Goal: Task Accomplishment & Management: Manage account settings

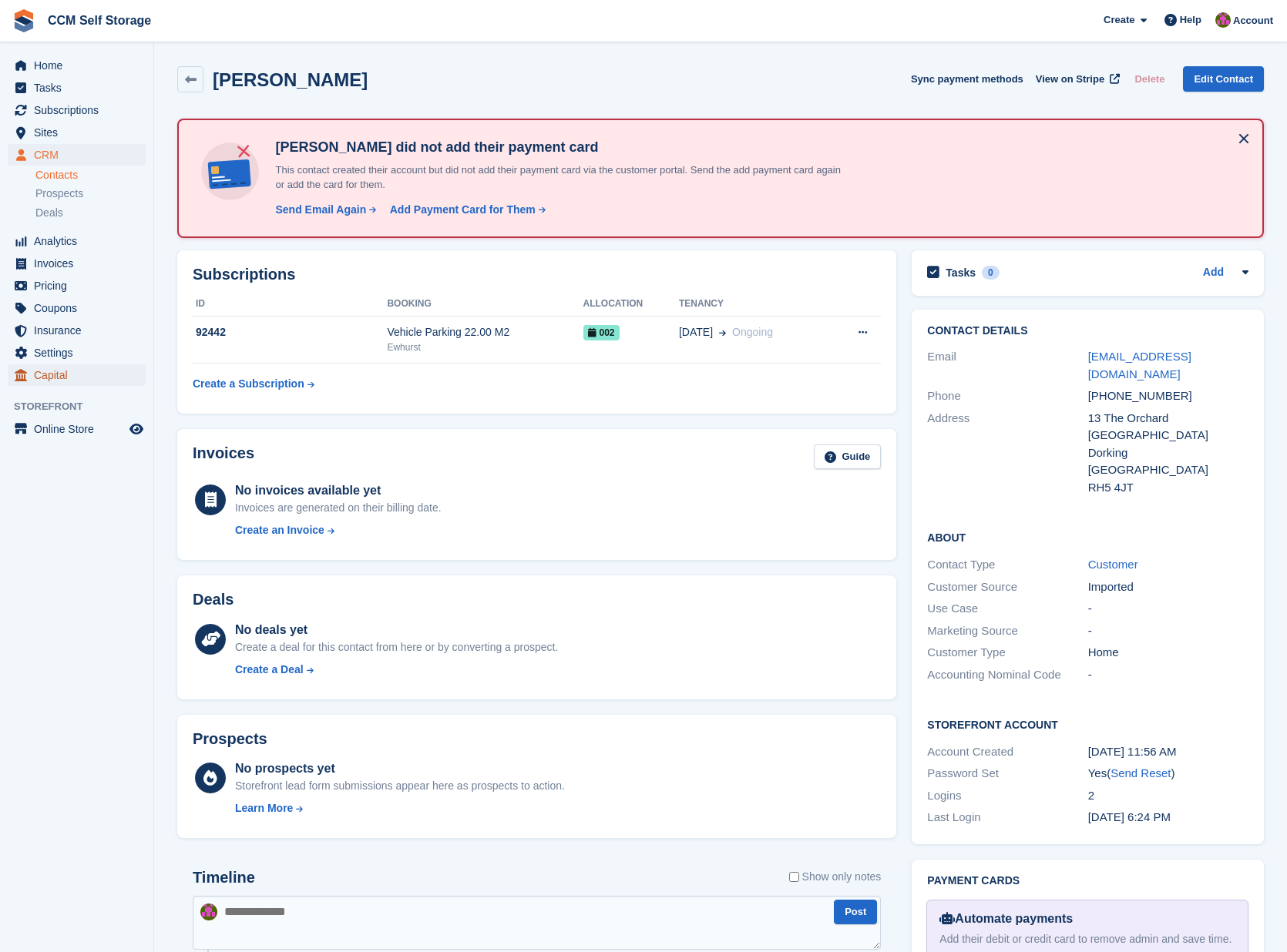
click at [76, 372] on span "Capital" at bounding box center [80, 375] width 93 height 21
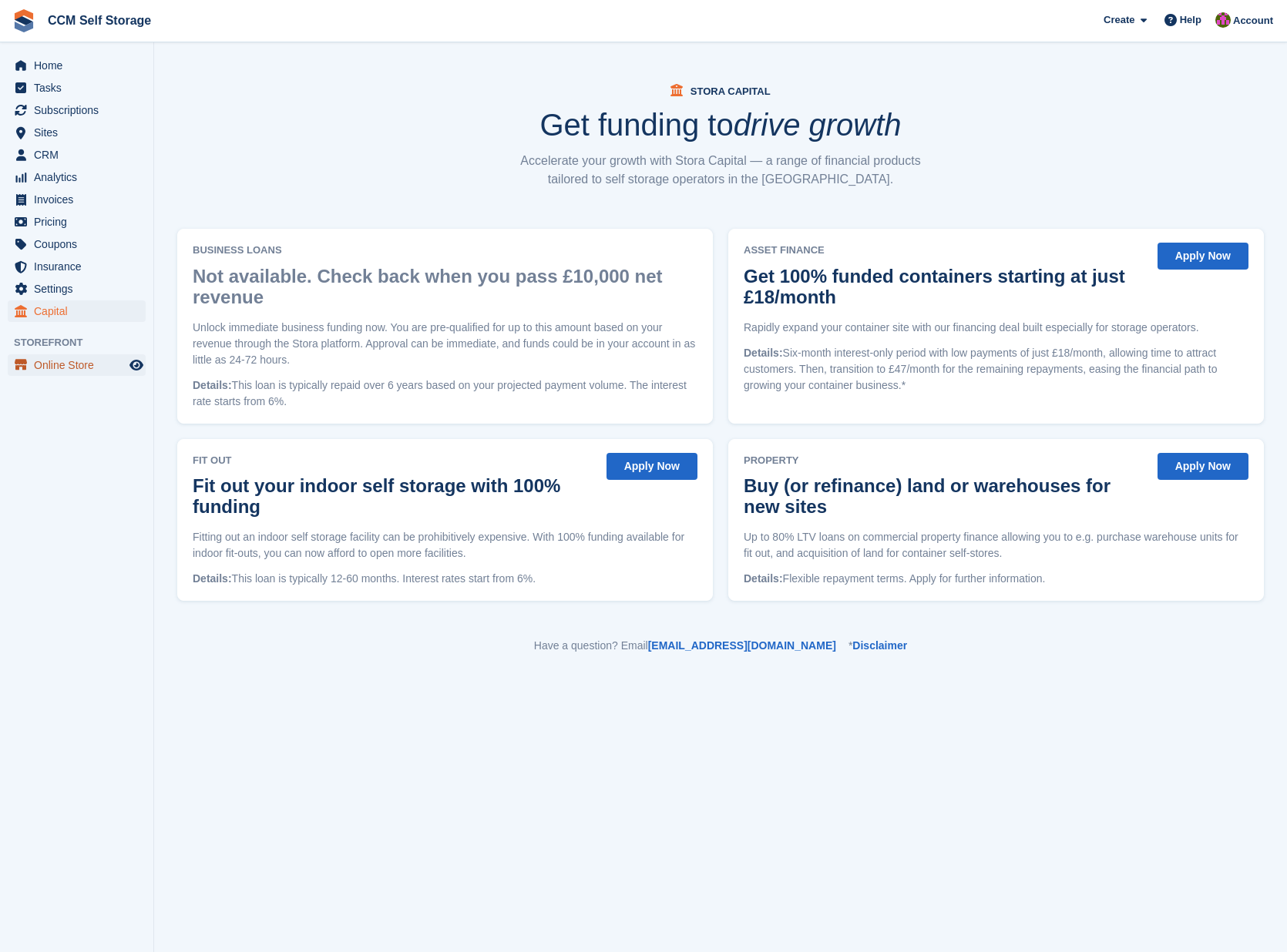
click at [74, 370] on span "Online Store" at bounding box center [80, 365] width 93 height 21
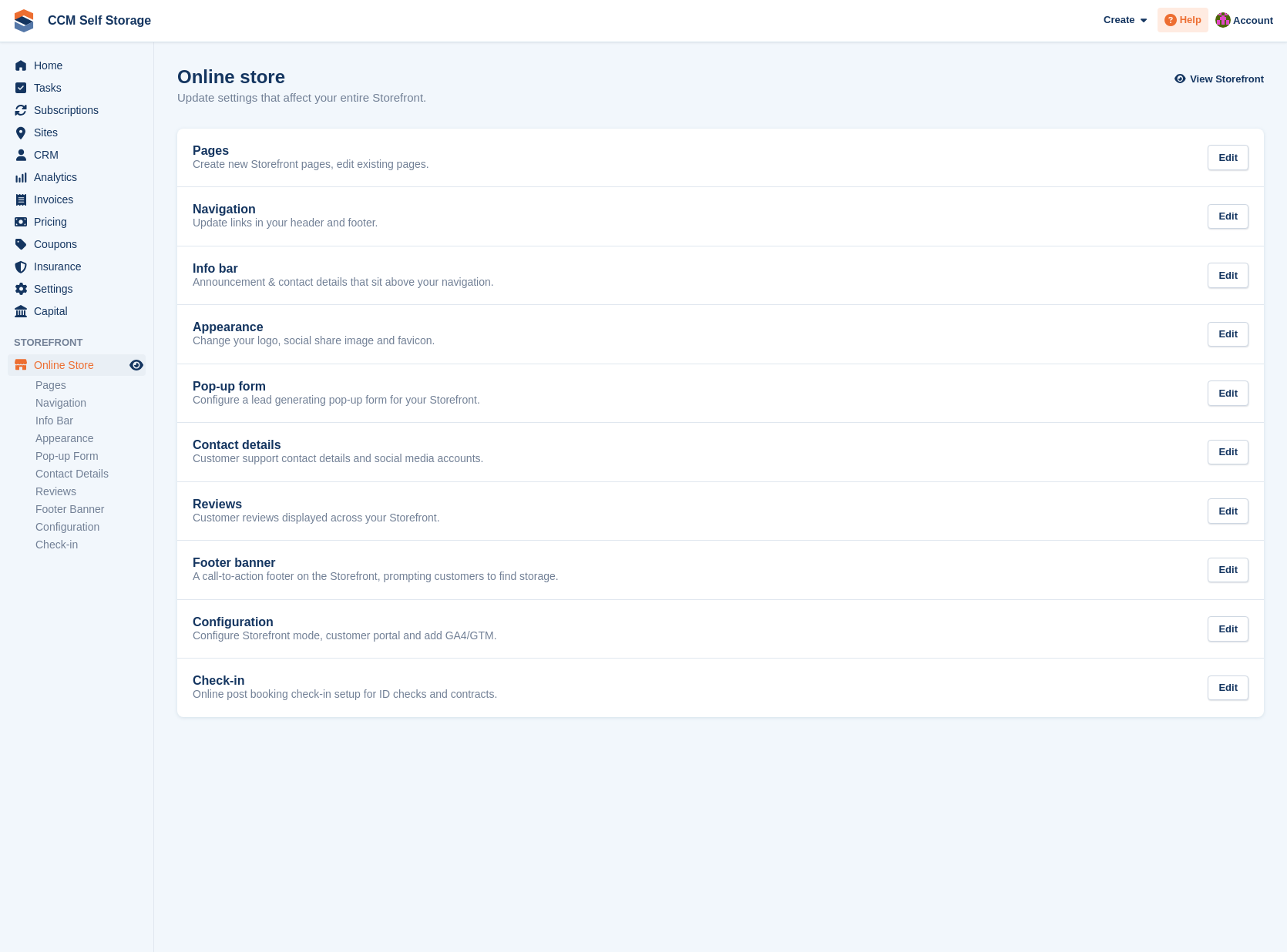
click at [1184, 20] on span "Help" at bounding box center [1191, 20] width 21 height 15
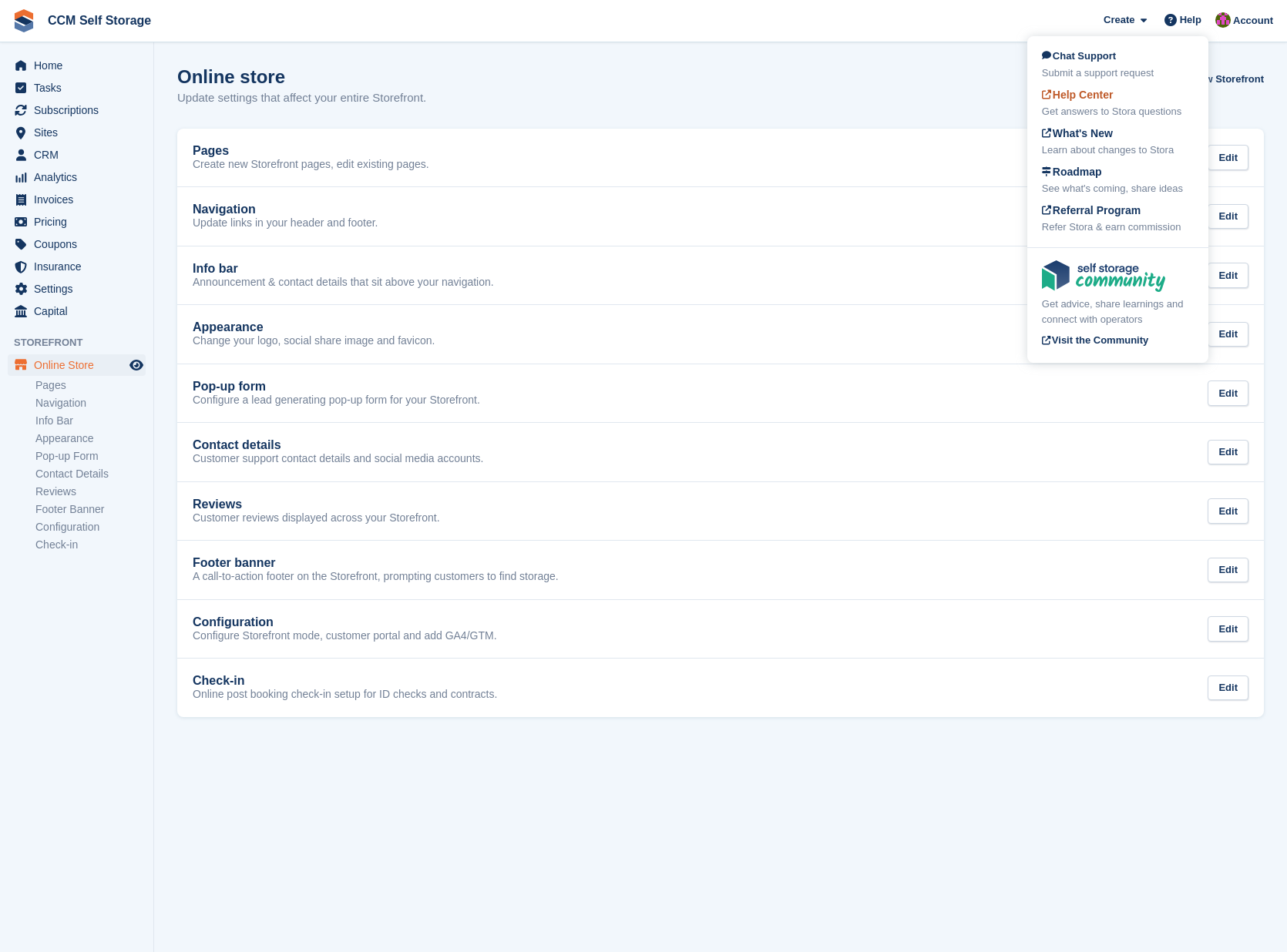
click at [1103, 95] on span "Help Center" at bounding box center [1078, 94] width 71 height 13
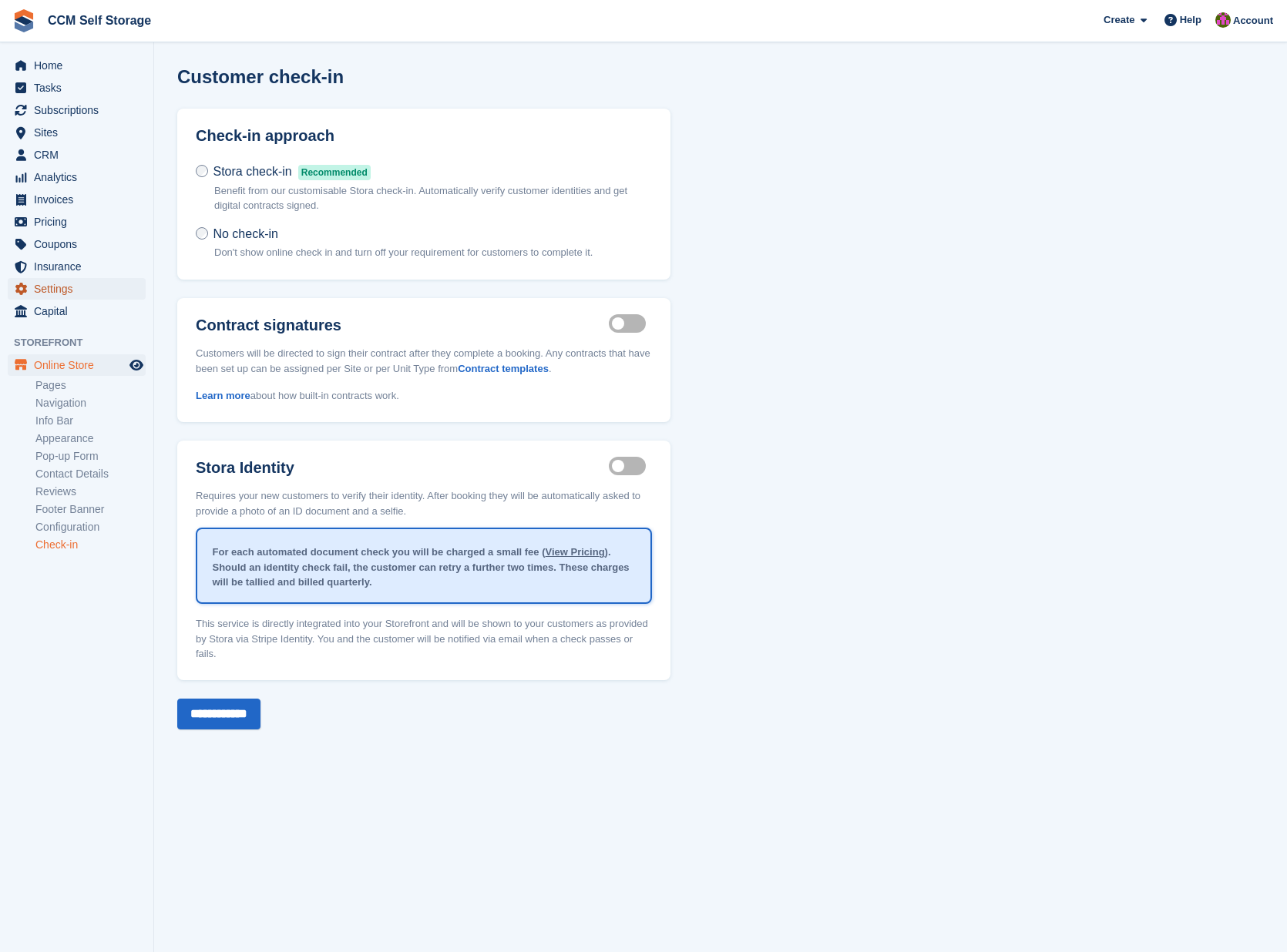
click at [52, 288] on span "Settings" at bounding box center [80, 289] width 93 height 21
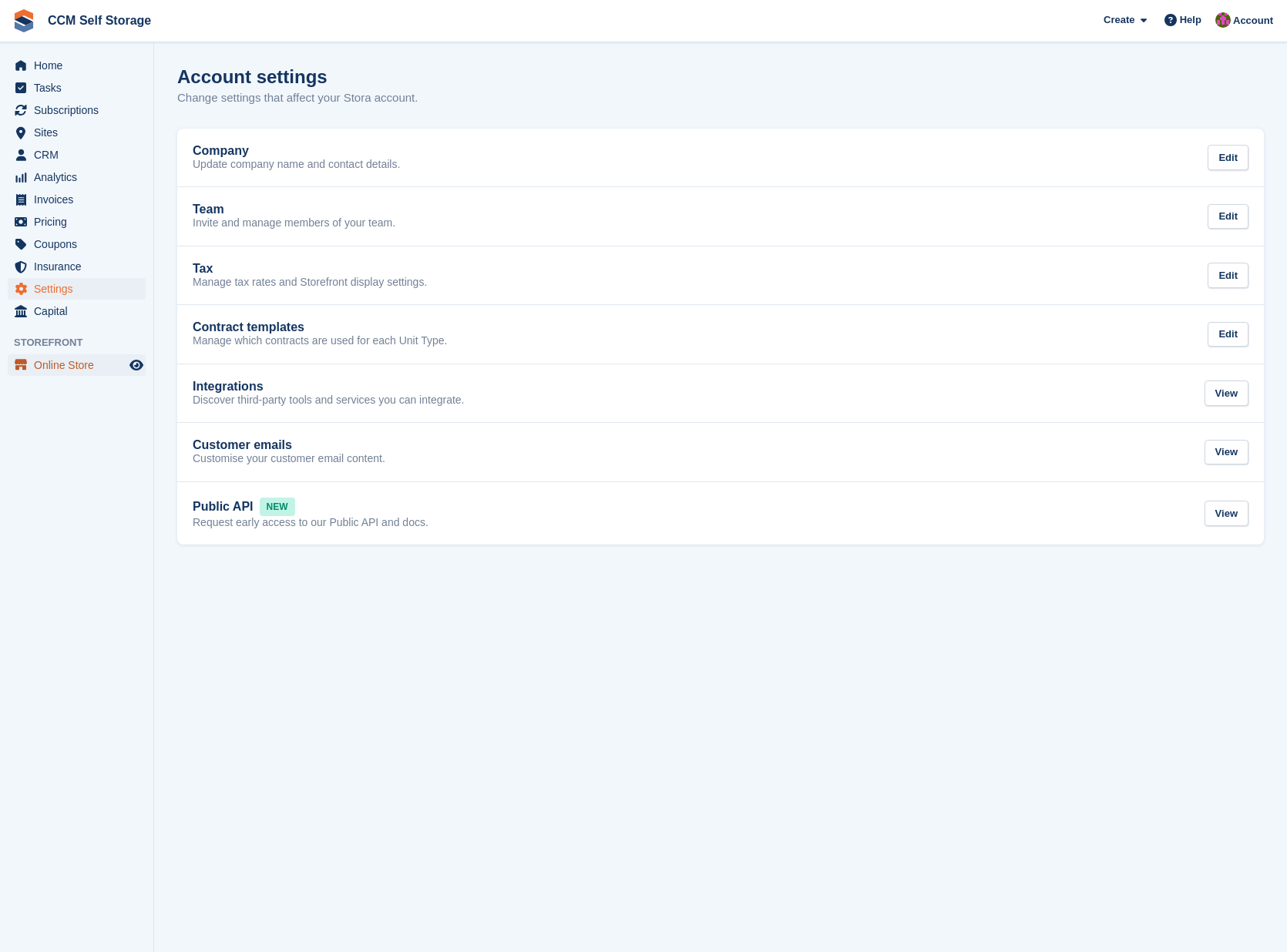
click at [62, 369] on span "Online Store" at bounding box center [80, 365] width 93 height 21
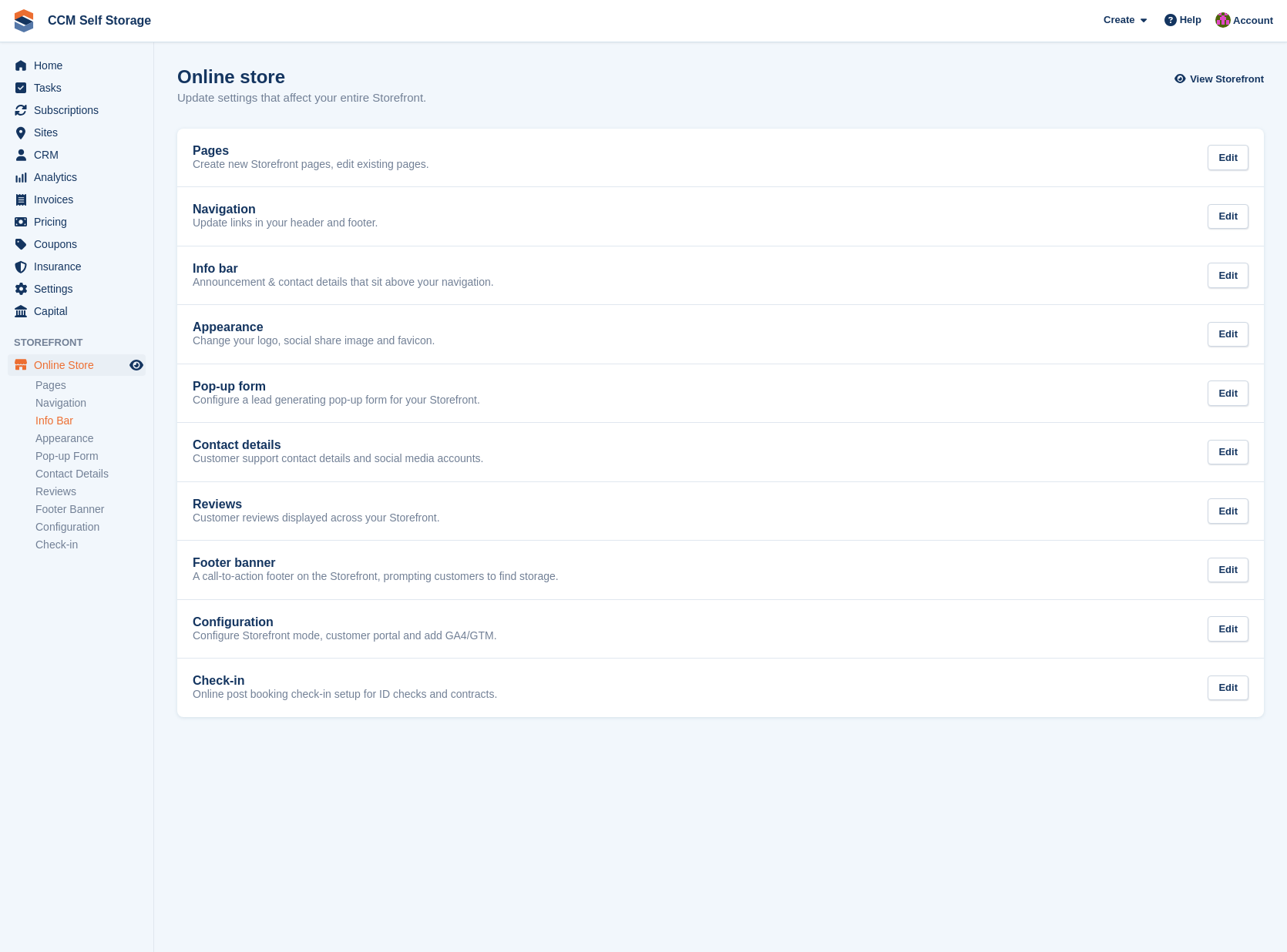
click at [68, 422] on link "Info Bar" at bounding box center [91, 420] width 110 height 14
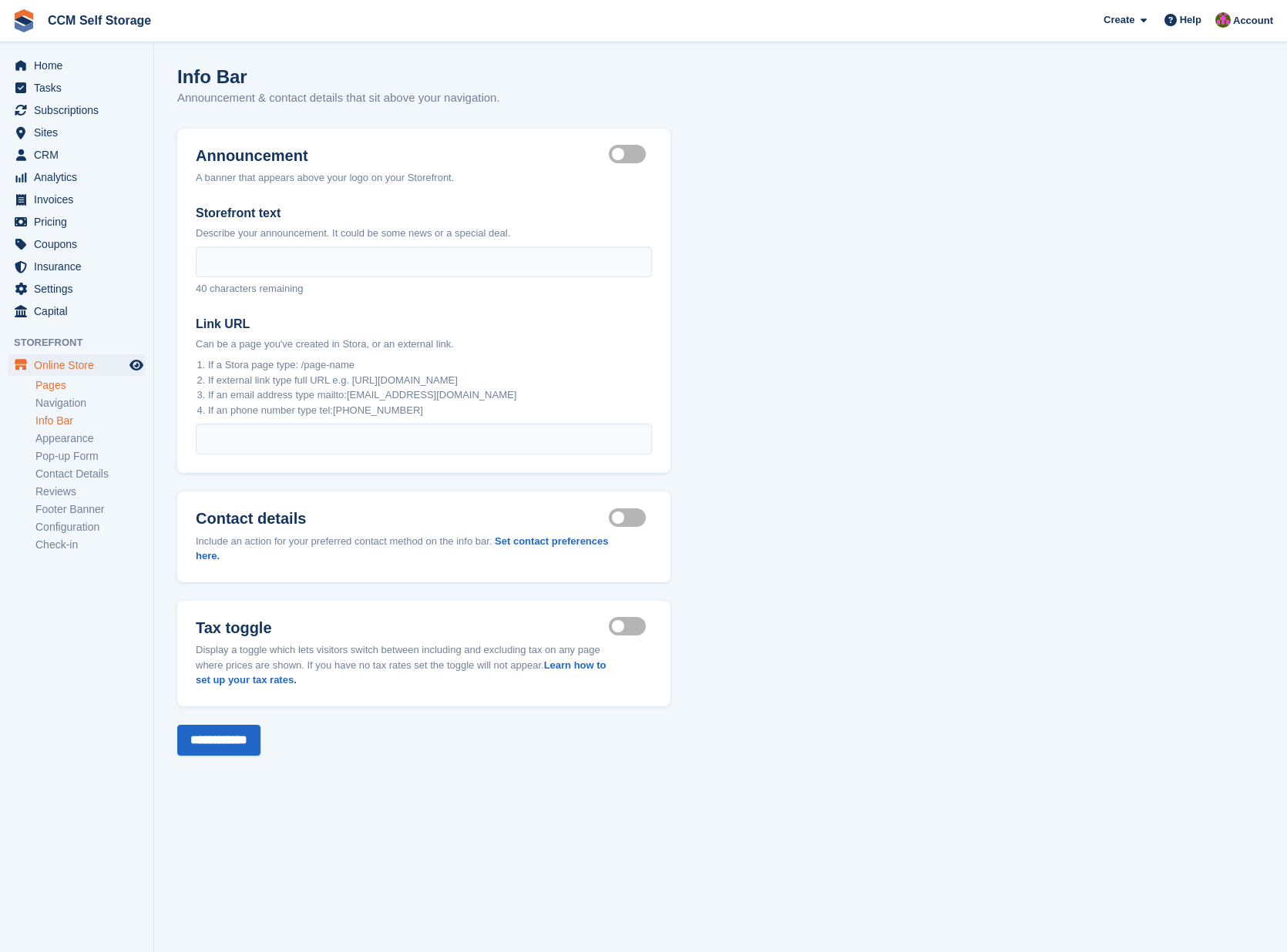
click at [61, 387] on link "Pages" at bounding box center [91, 385] width 110 height 14
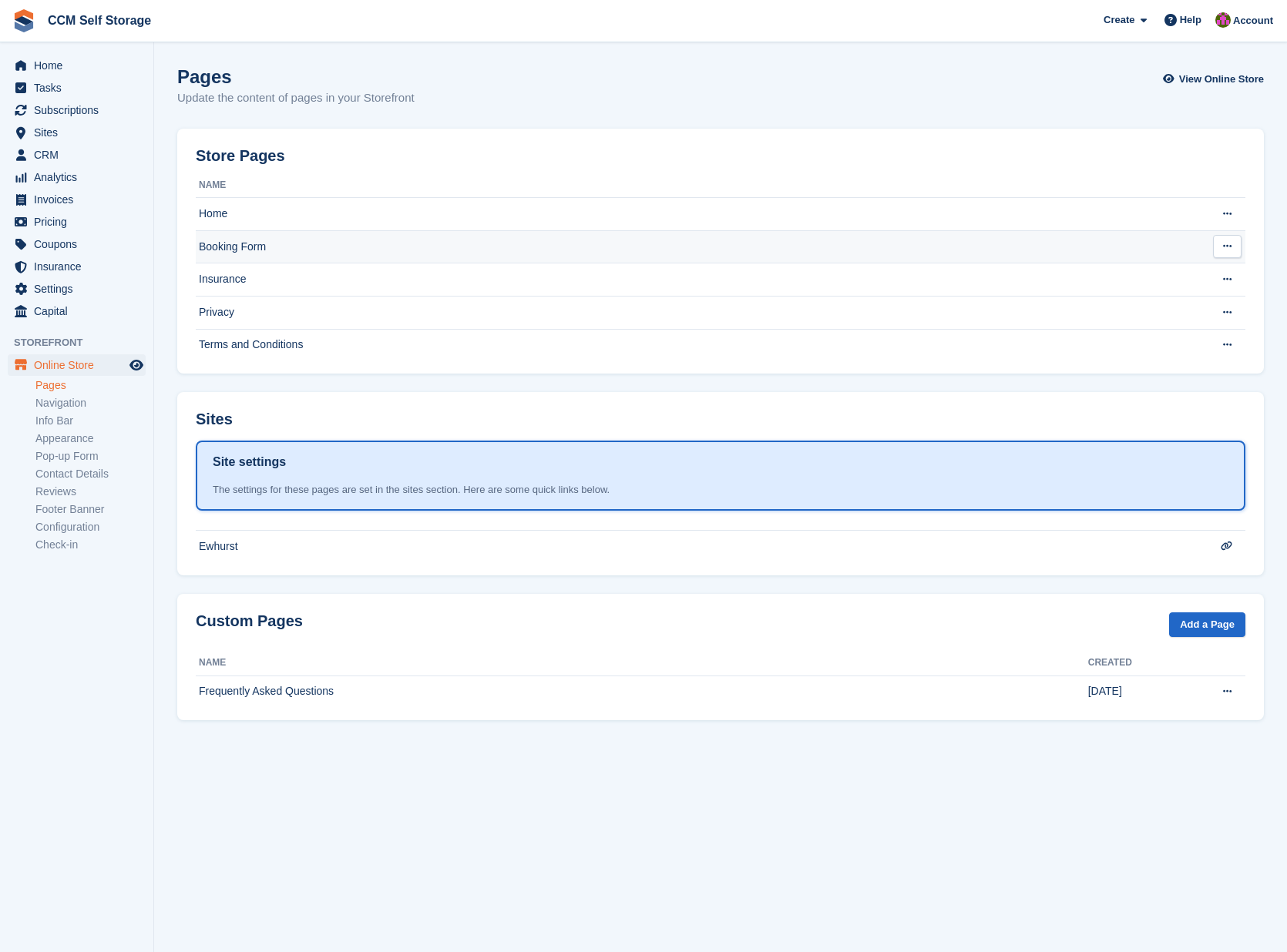
click at [278, 248] on td "Booking Form" at bounding box center [694, 247] width 998 height 33
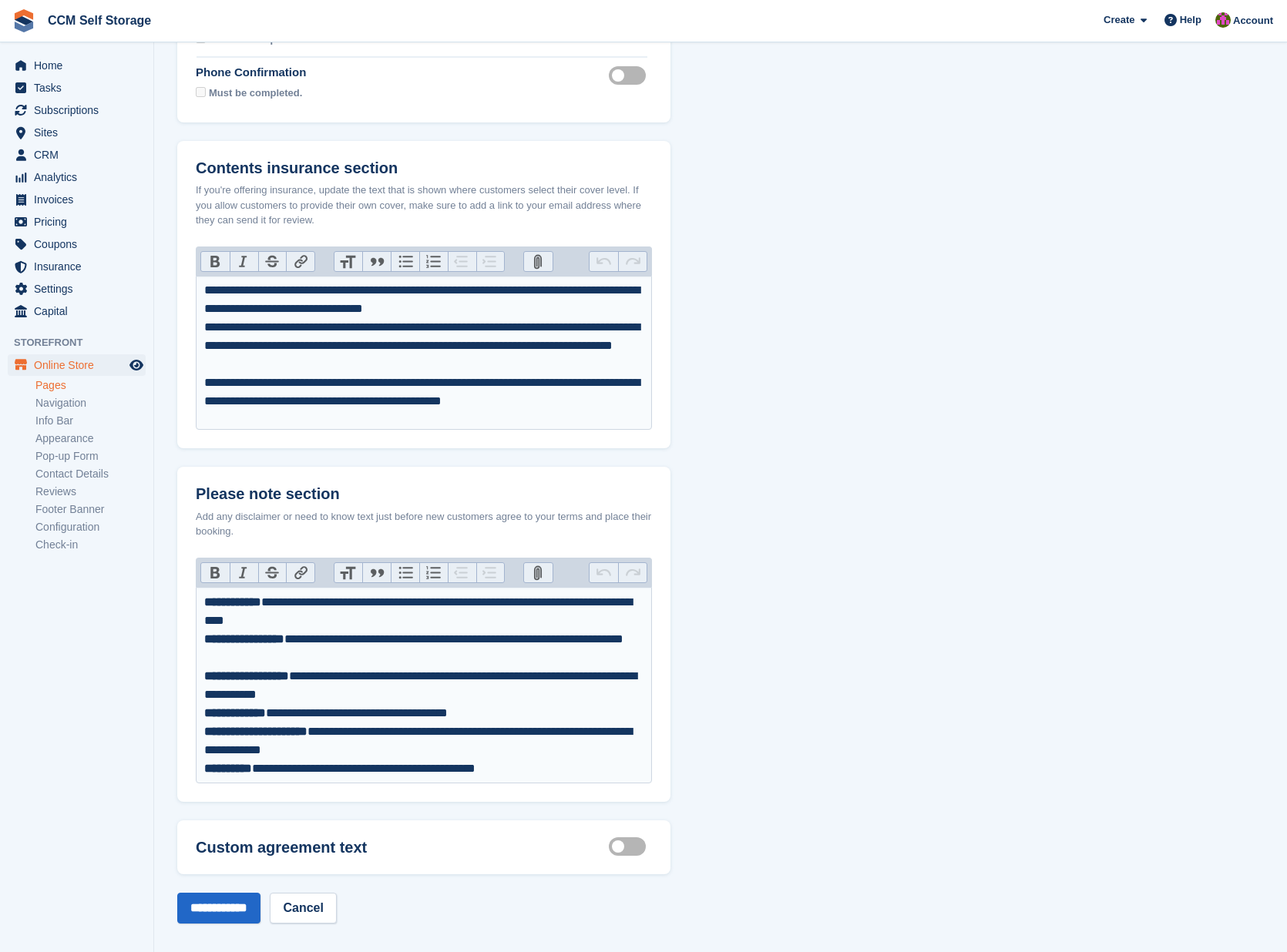
scroll to position [701, 0]
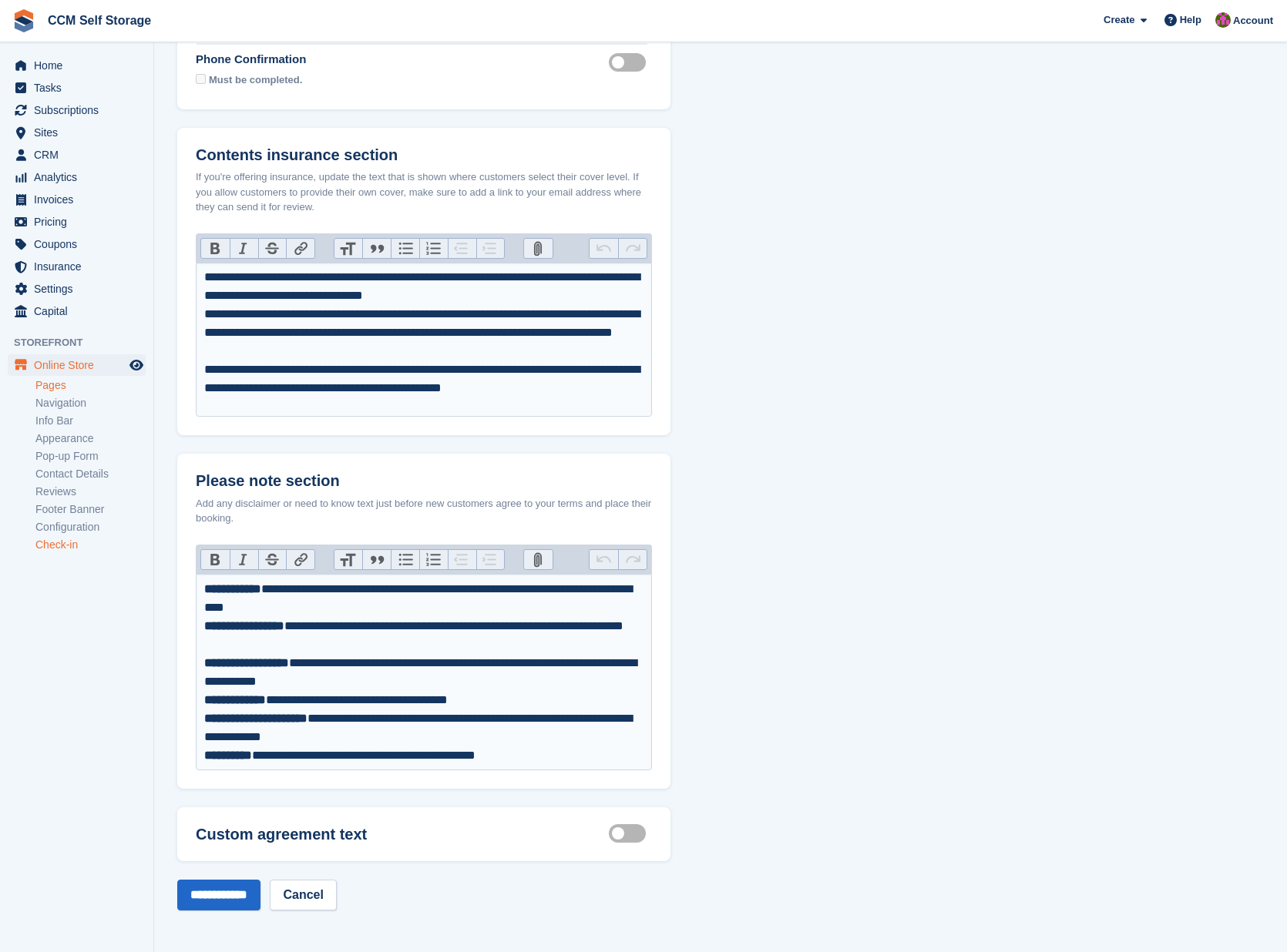
click at [52, 543] on link "Check-in" at bounding box center [91, 544] width 110 height 14
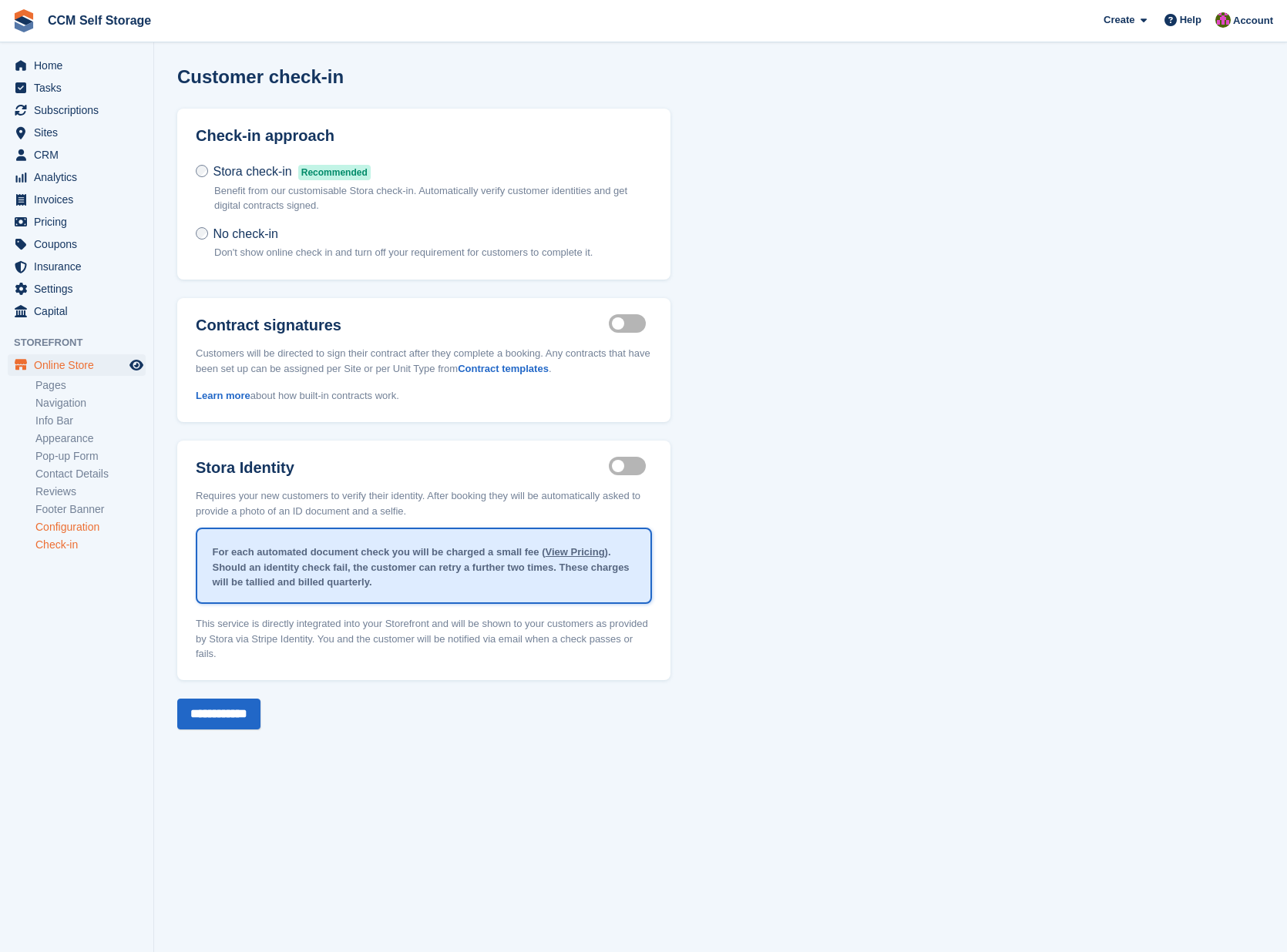
click at [59, 527] on link "Configuration" at bounding box center [91, 527] width 110 height 14
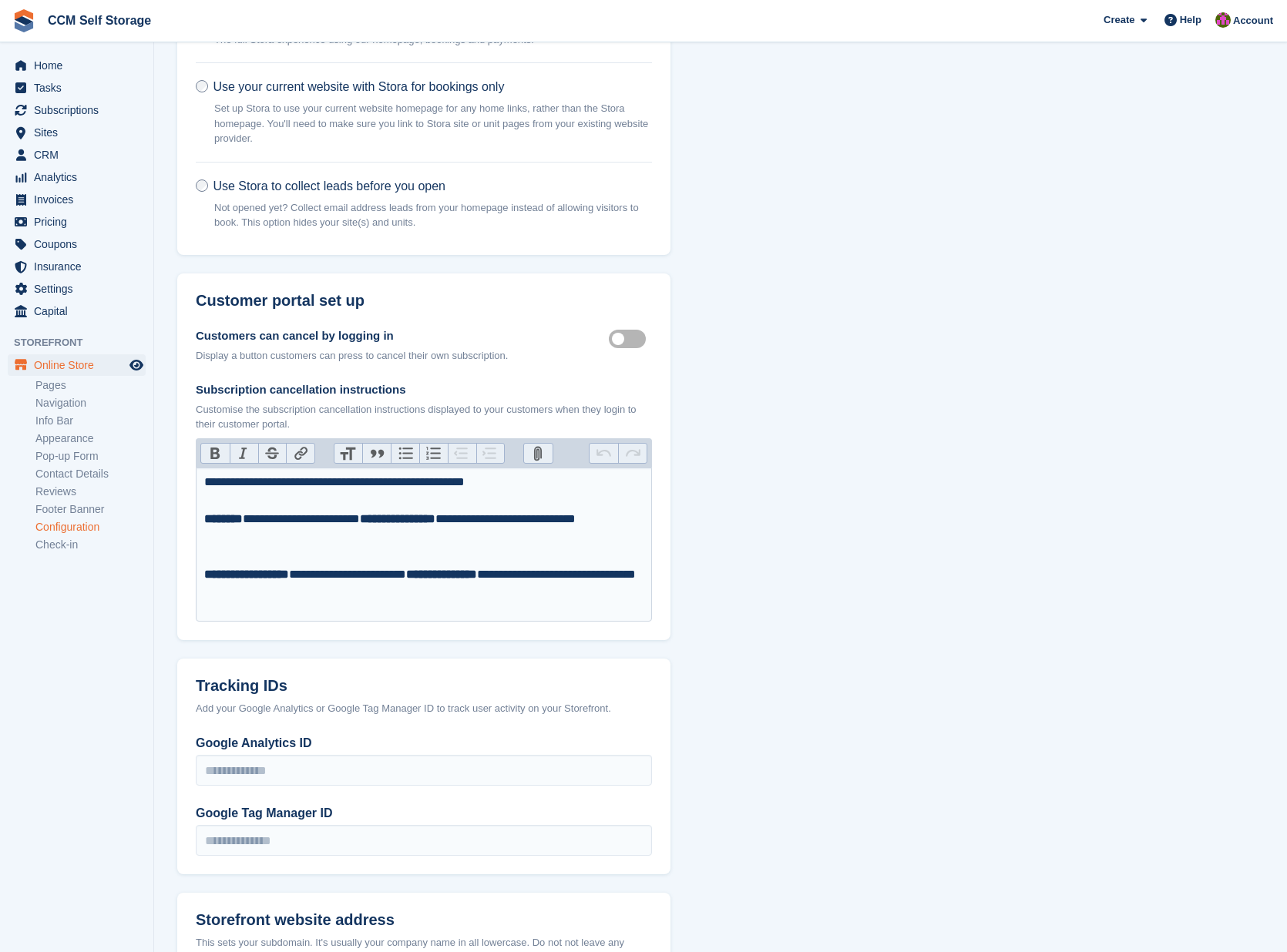
scroll to position [144, 0]
